Goal: Information Seeking & Learning: Learn about a topic

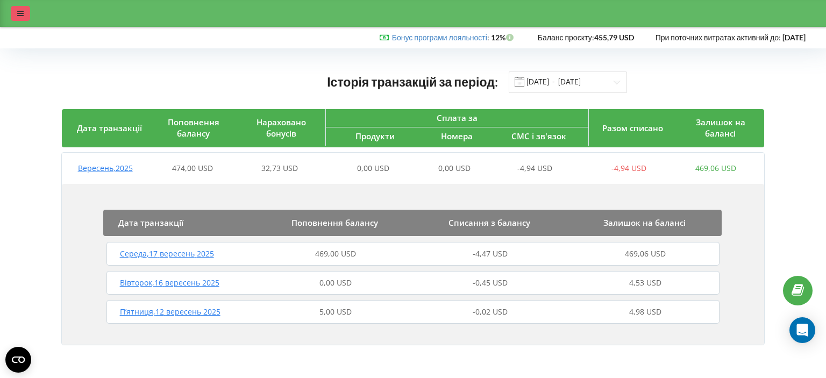
click at [25, 10] on div at bounding box center [20, 13] width 19 height 15
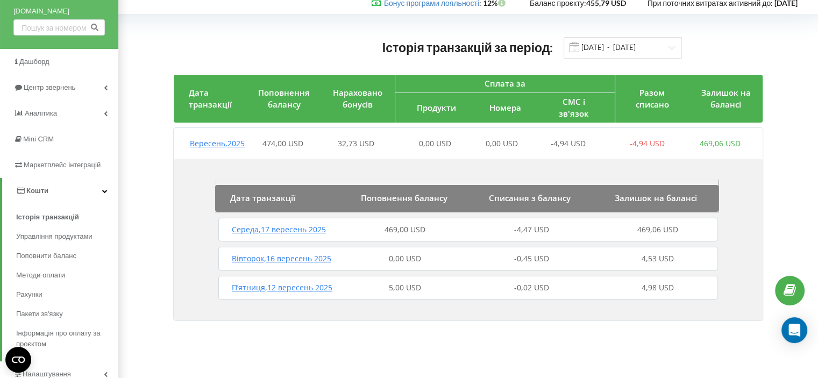
scroll to position [54, 0]
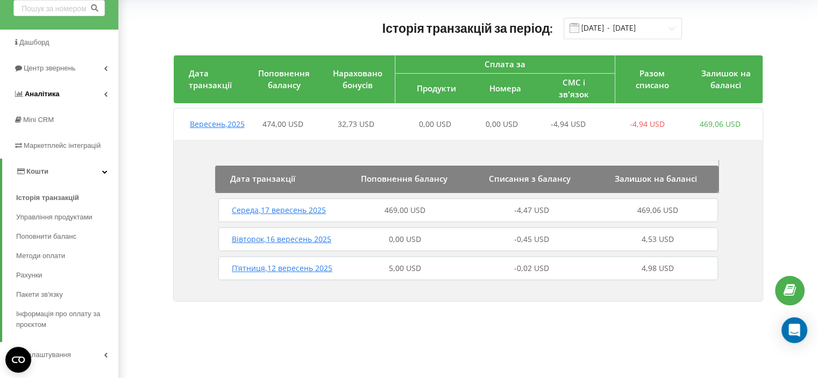
click at [57, 99] on span "Аналiтика" at bounding box center [36, 94] width 46 height 11
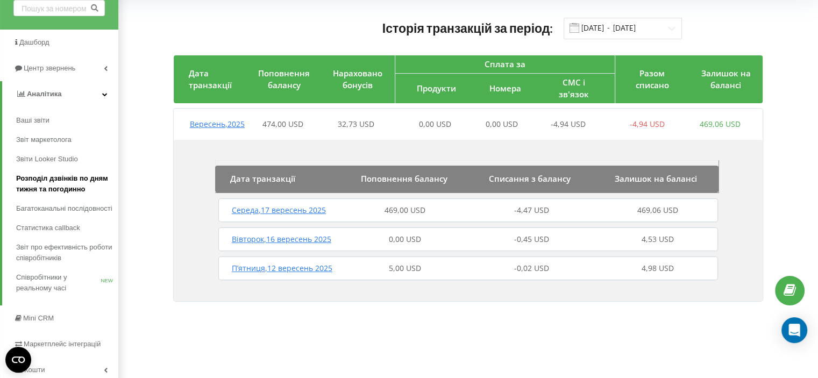
click at [52, 180] on span "Розподіл дзвінків по дням тижня та погодинно" at bounding box center [64, 184] width 97 height 22
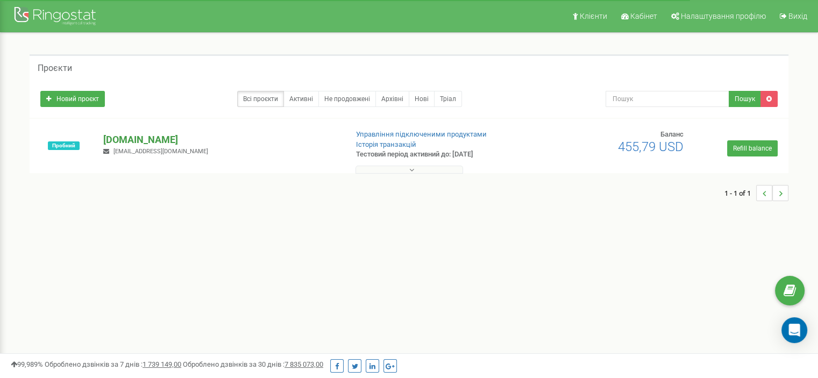
click at [129, 140] on p "[DOMAIN_NAME]" at bounding box center [220, 140] width 235 height 14
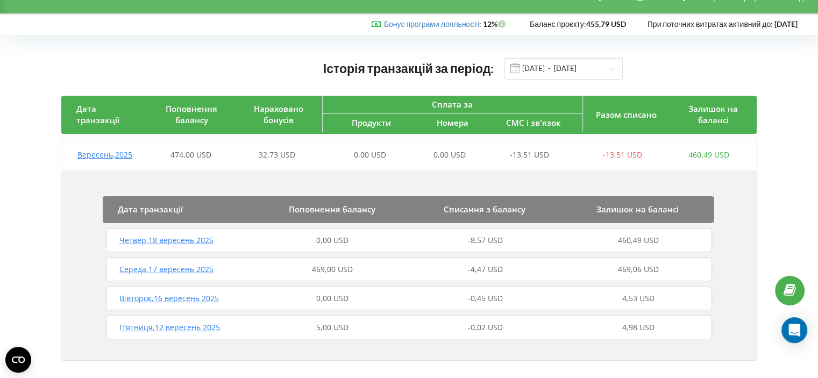
scroll to position [29, 0]
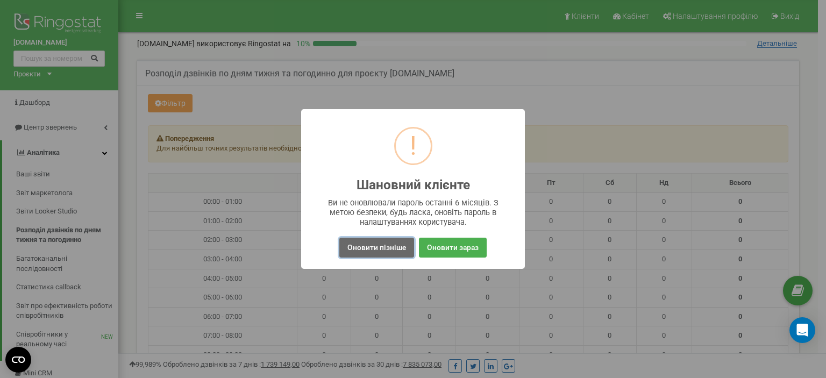
click at [388, 245] on button "Оновити пізніше" at bounding box center [376, 248] width 75 height 20
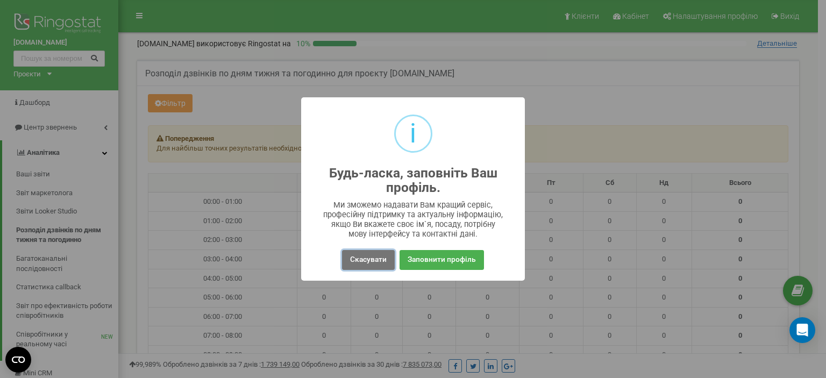
click at [363, 258] on button "Скасувати" at bounding box center [368, 260] width 53 height 20
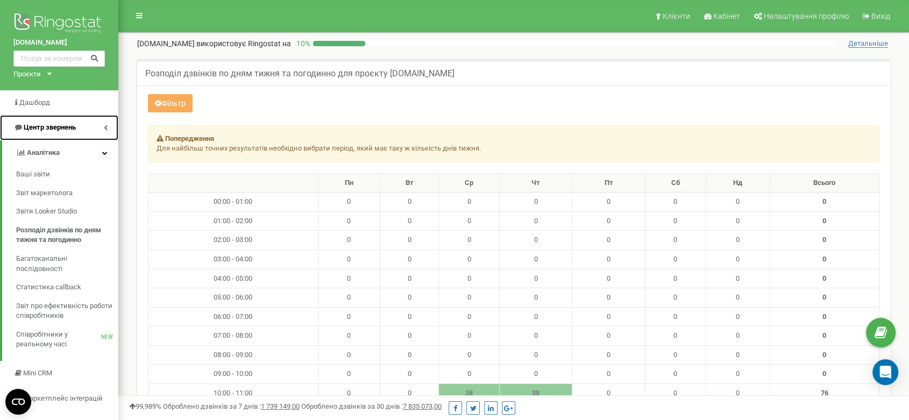
click at [54, 131] on span "Центр звернень" at bounding box center [50, 127] width 52 height 8
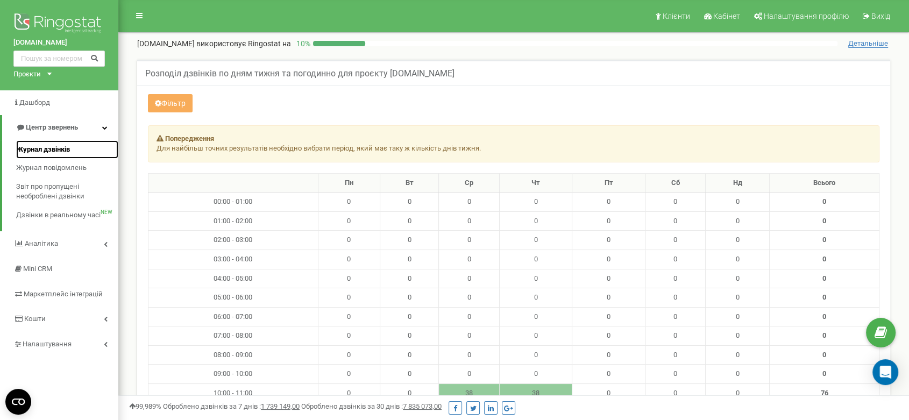
click at [54, 141] on link "Журнал дзвінків" at bounding box center [67, 149] width 102 height 19
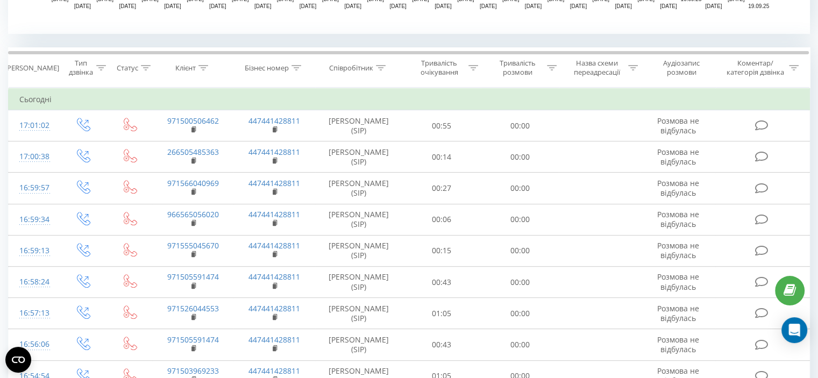
scroll to position [430, 0]
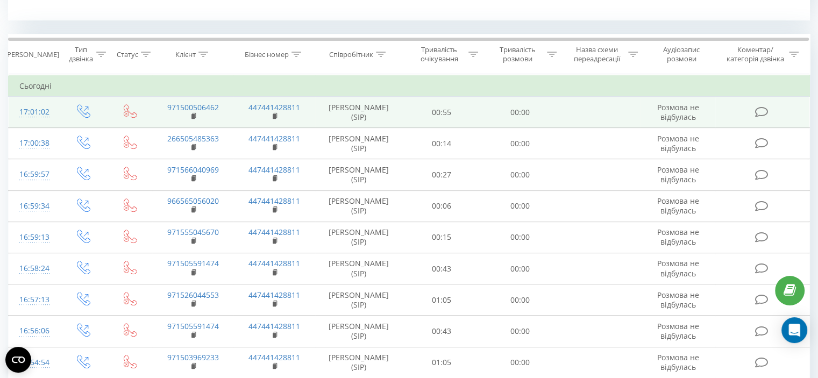
drag, startPoint x: 12, startPoint y: 109, endPoint x: 55, endPoint y: 114, distance: 43.8
click at [55, 114] on td "17:01:02" at bounding box center [34, 112] width 50 height 31
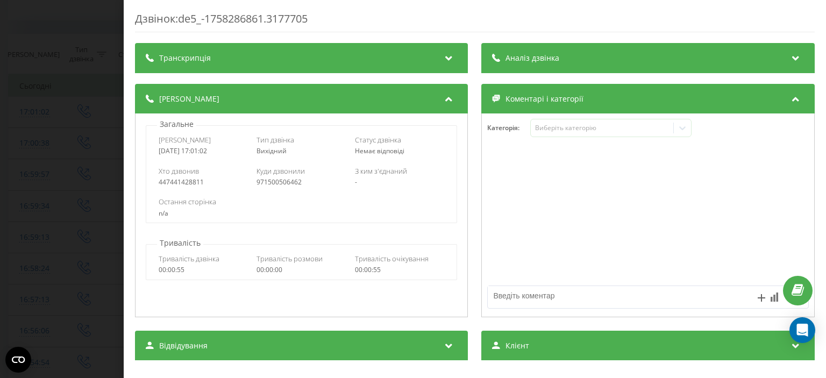
drag, startPoint x: 226, startPoint y: 151, endPoint x: 151, endPoint y: 151, distance: 75.3
click at [151, 151] on div "Дата дзвінка [DATE] 17:01:02 Тип дзвінка Вихідний Статус дзвінка Немає відповіді" at bounding box center [301, 145] width 310 height 31
copy div "[DATE] 17:01:02"
click at [652, 176] on div at bounding box center [648, 215] width 332 height 129
click at [45, 90] on div "Дзвінок : de5_-1758286861.3177705 Транскрипція Для AI-аналізу майбутніх дзвінкі…" at bounding box center [413, 189] width 826 height 378
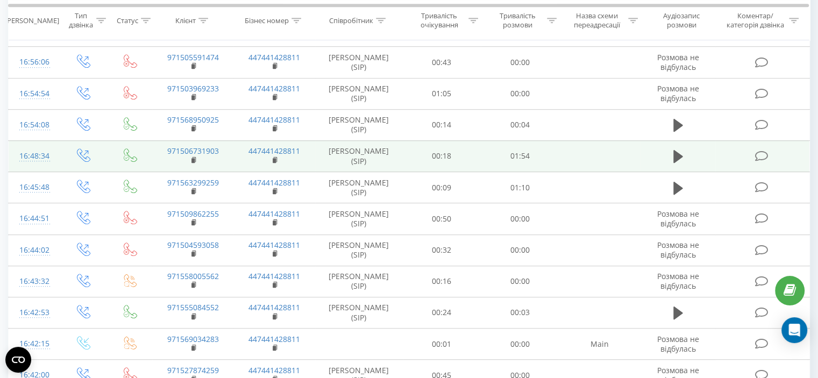
scroll to position [968, 0]
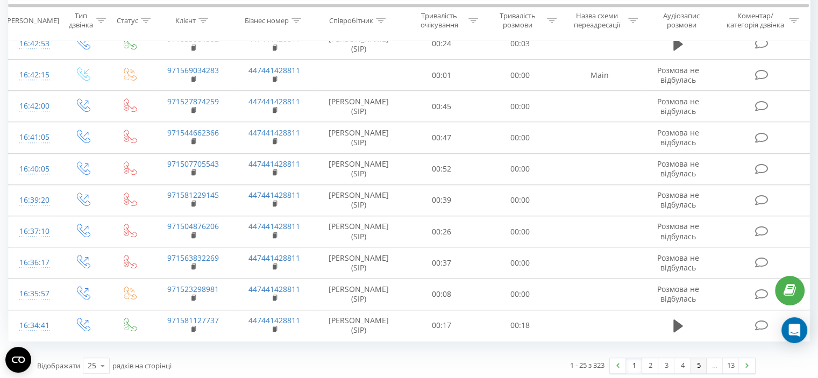
click at [696, 362] on link "5" at bounding box center [699, 365] width 16 height 15
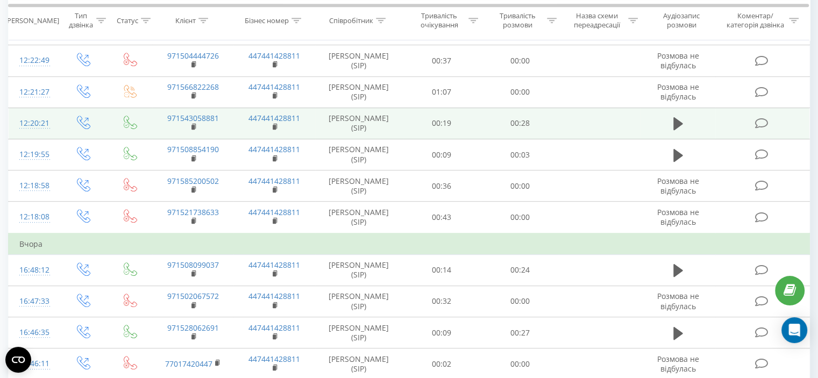
scroll to position [598, 0]
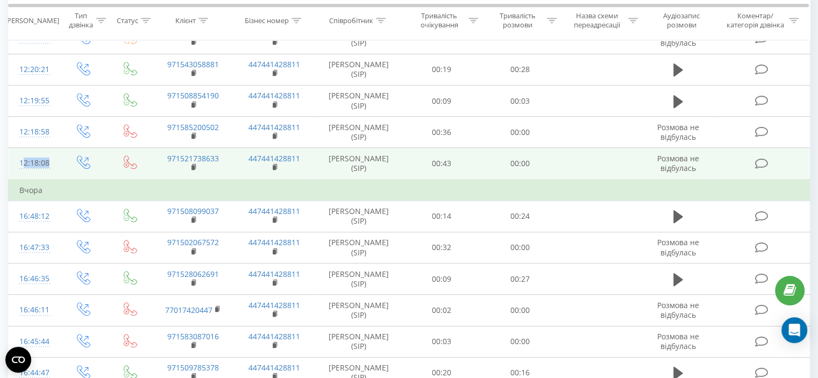
drag, startPoint x: 60, startPoint y: 163, endPoint x: 8, endPoint y: 160, distance: 51.7
click at [9, 160] on tr "12:18:08 971521738633 447441428811 [PERSON_NAME] (SIP) 00:43 00:00 Розмова не в…" at bounding box center [409, 164] width 801 height 32
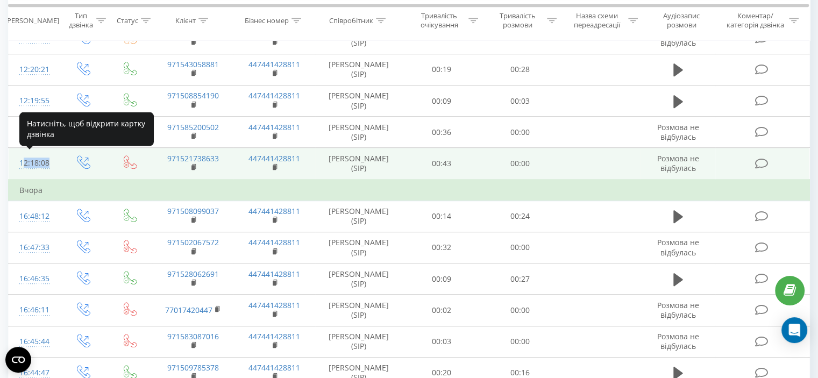
copy tr "12:18:08"
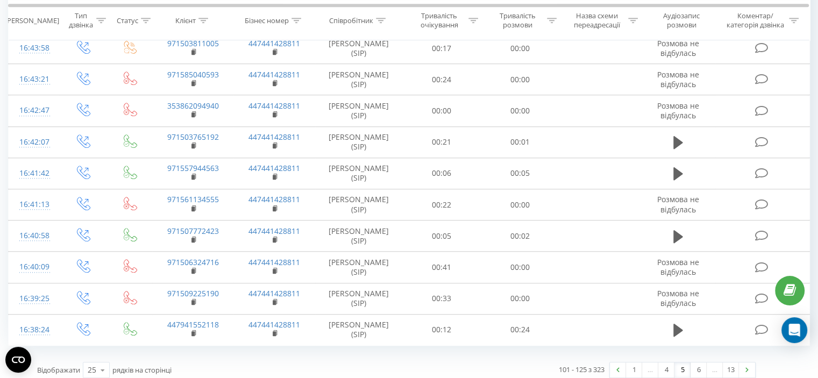
scroll to position [990, 0]
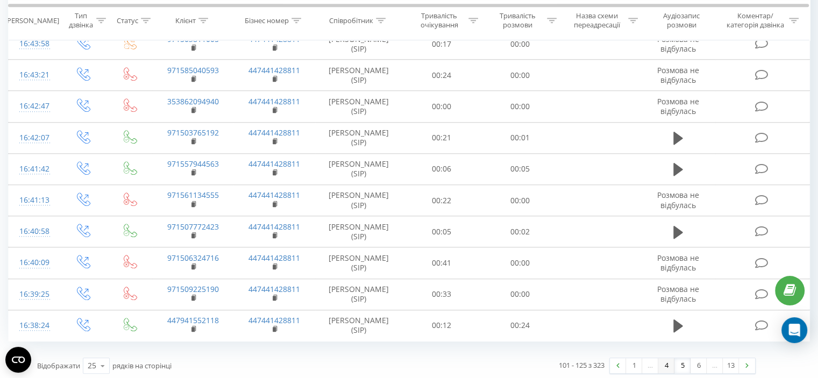
click at [667, 363] on link "4" at bounding box center [666, 365] width 16 height 15
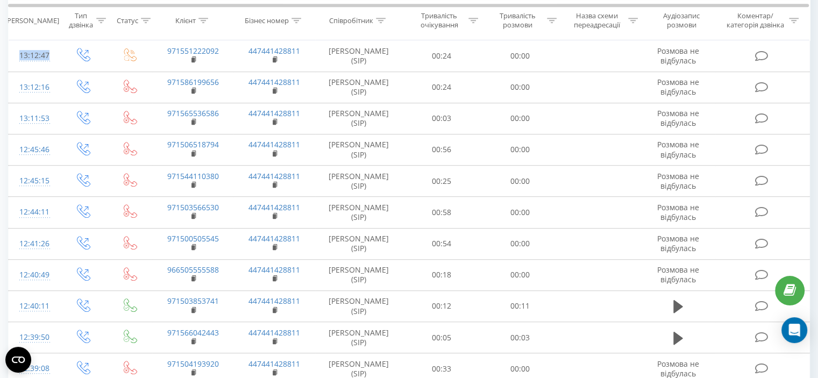
scroll to position [968, 0]
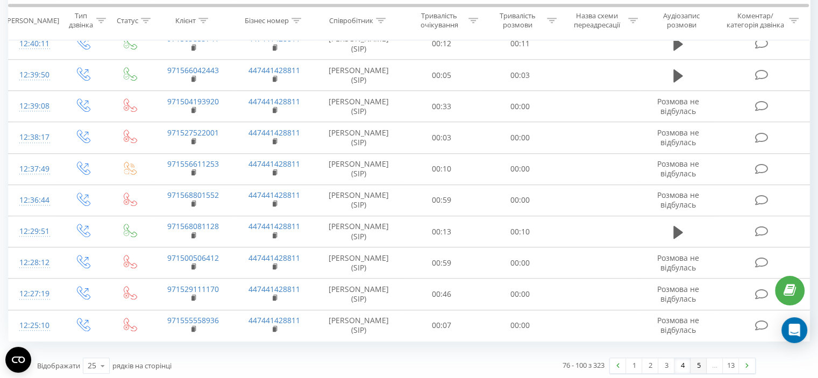
click at [694, 363] on link "5" at bounding box center [699, 365] width 16 height 15
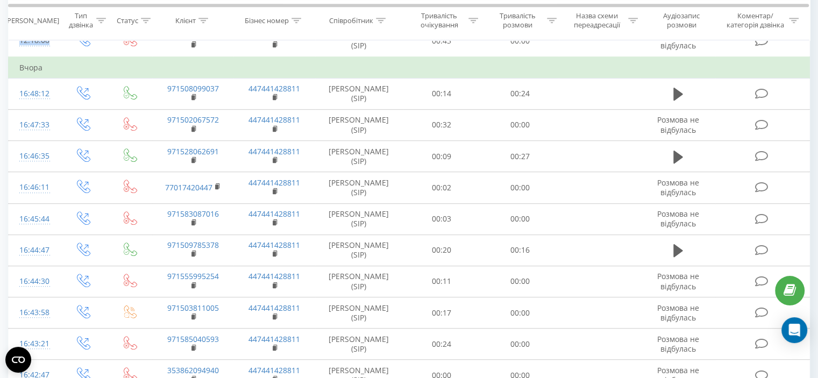
scroll to position [990, 0]
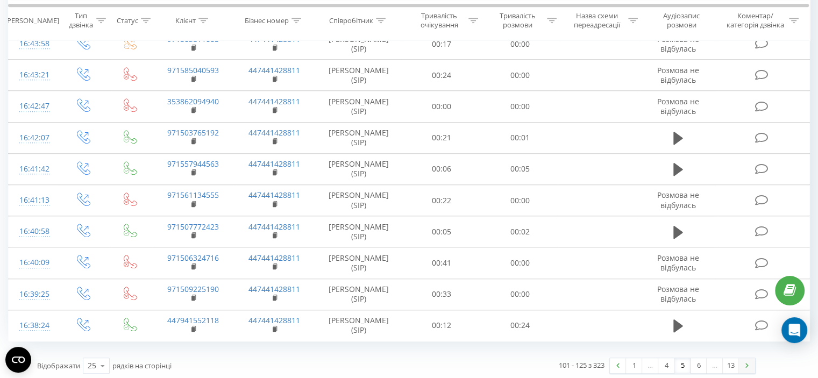
click at [749, 363] on link at bounding box center [747, 365] width 16 height 15
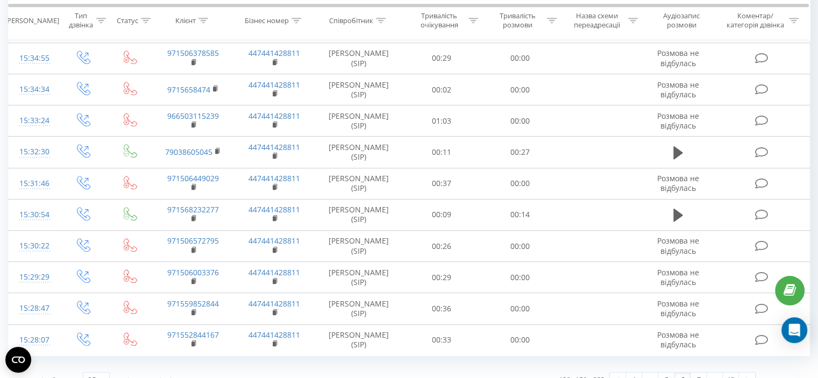
scroll to position [968, 0]
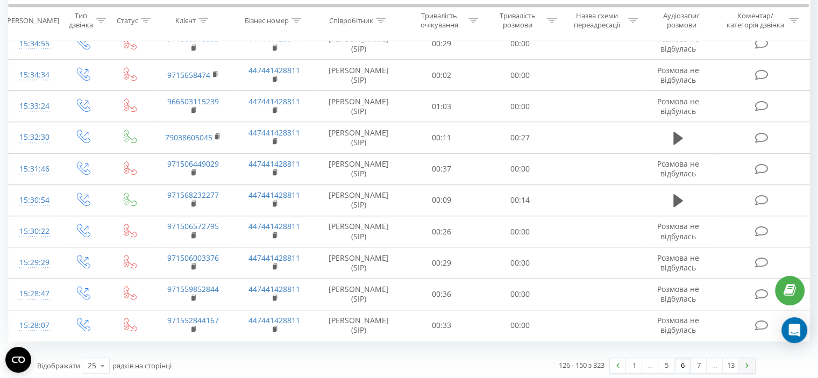
click at [749, 363] on link at bounding box center [747, 365] width 16 height 15
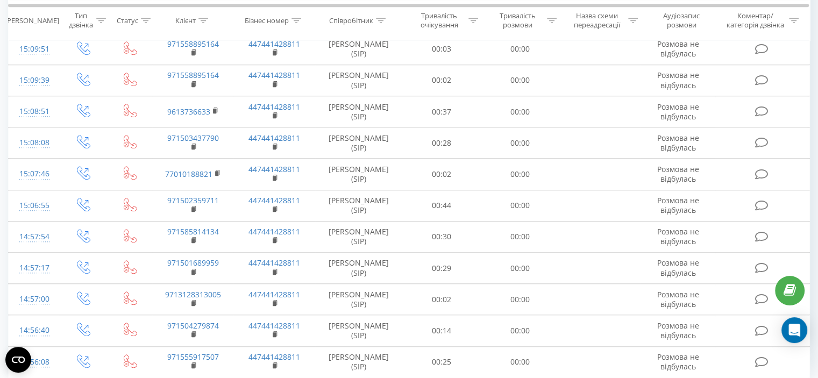
scroll to position [968, 0]
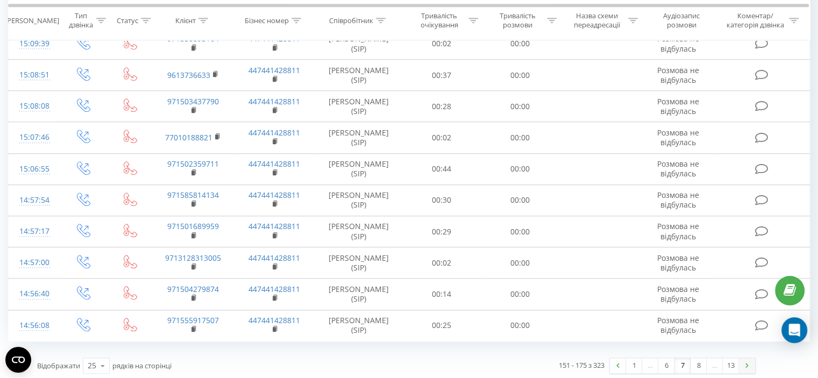
click at [748, 365] on link at bounding box center [747, 365] width 16 height 15
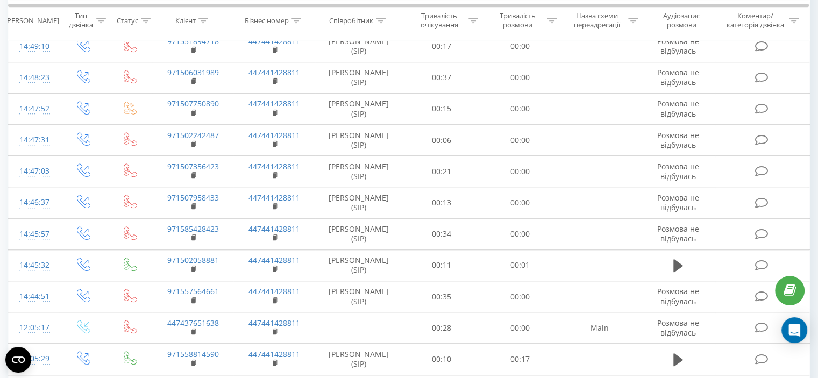
scroll to position [968, 0]
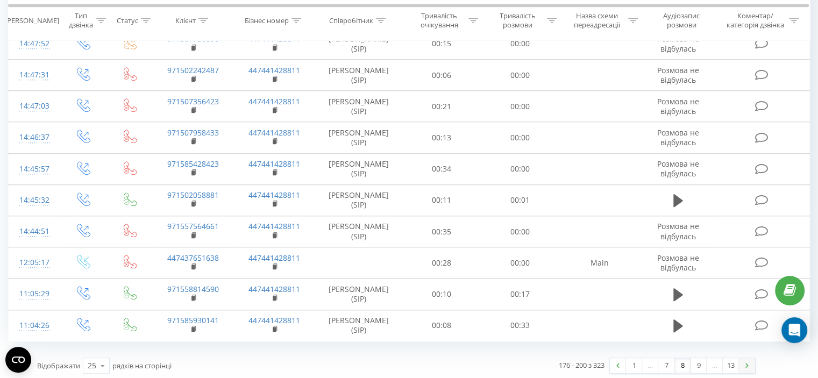
click at [749, 359] on link at bounding box center [747, 365] width 16 height 15
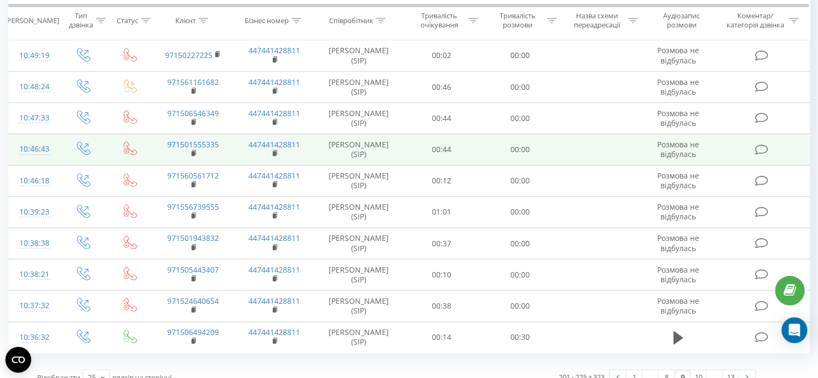
scroll to position [968, 0]
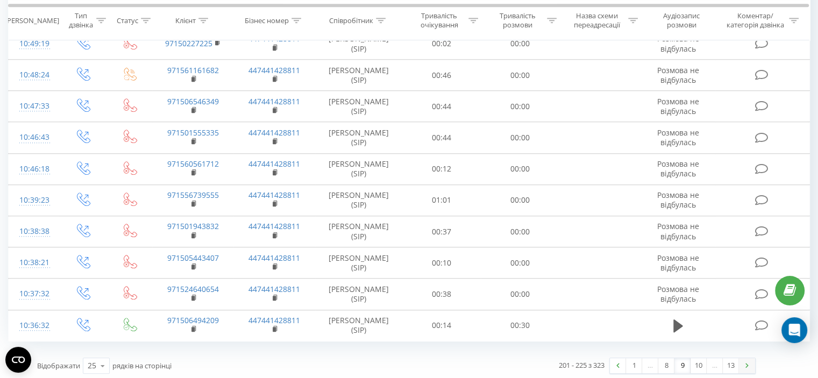
click at [748, 363] on img at bounding box center [746, 365] width 3 height 5
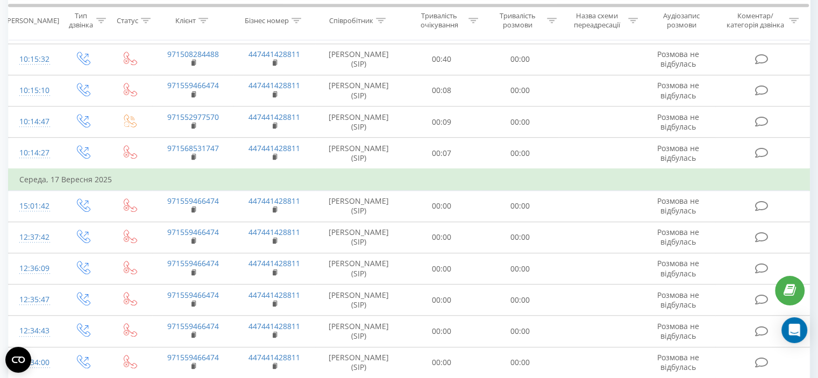
scroll to position [990, 0]
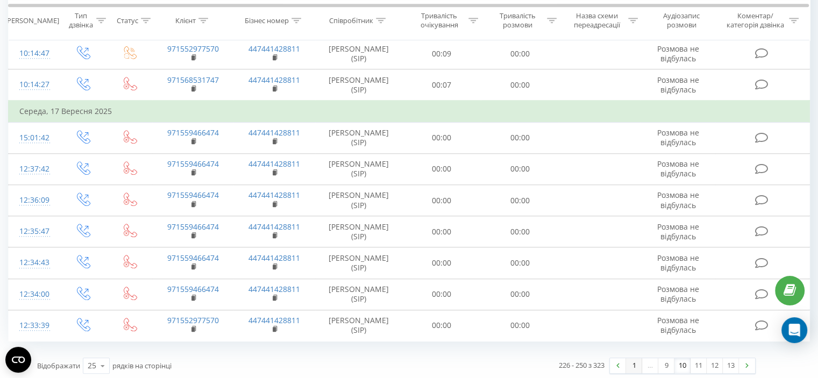
click at [635, 361] on link "1" at bounding box center [634, 365] width 16 height 15
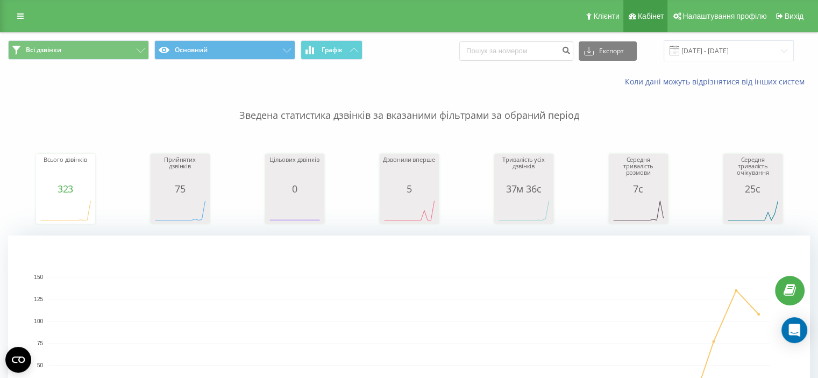
click at [659, 16] on span "Кабінет" at bounding box center [651, 16] width 26 height 9
